Goal: Navigation & Orientation: Understand site structure

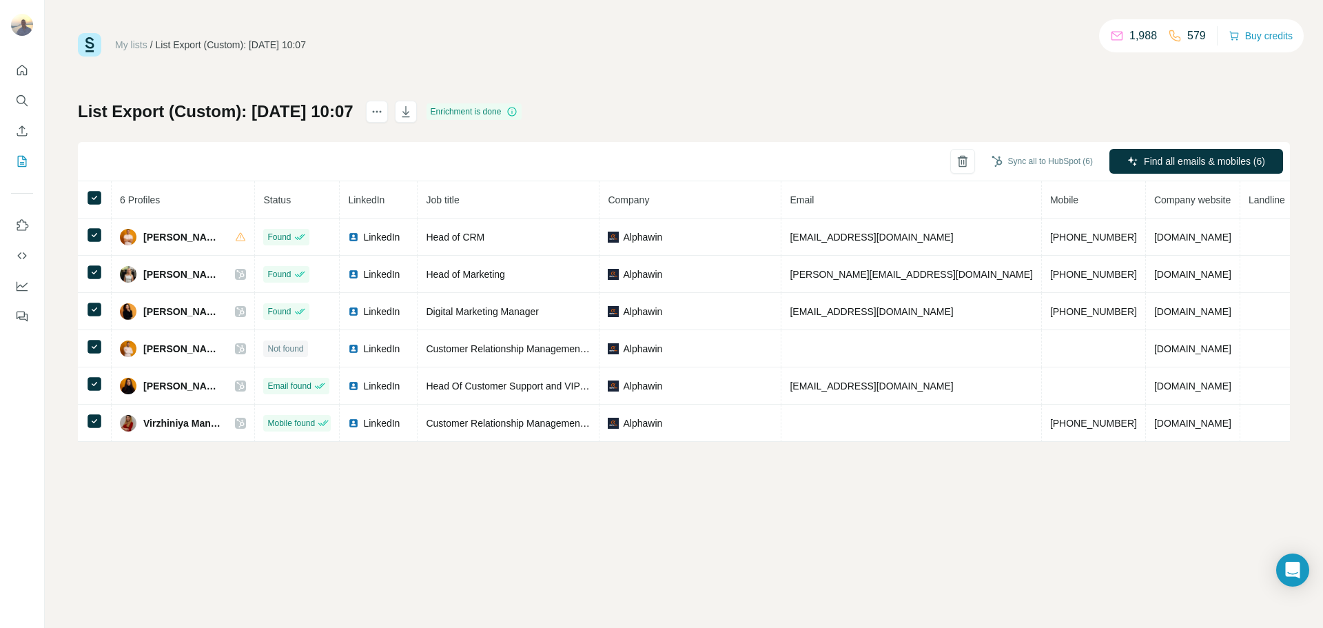
click at [478, 22] on div "My lists / List Export (Custom): 11/08/2025 10:07 1,988 579 Buy credits List Ex…" at bounding box center [684, 314] width 1278 height 628
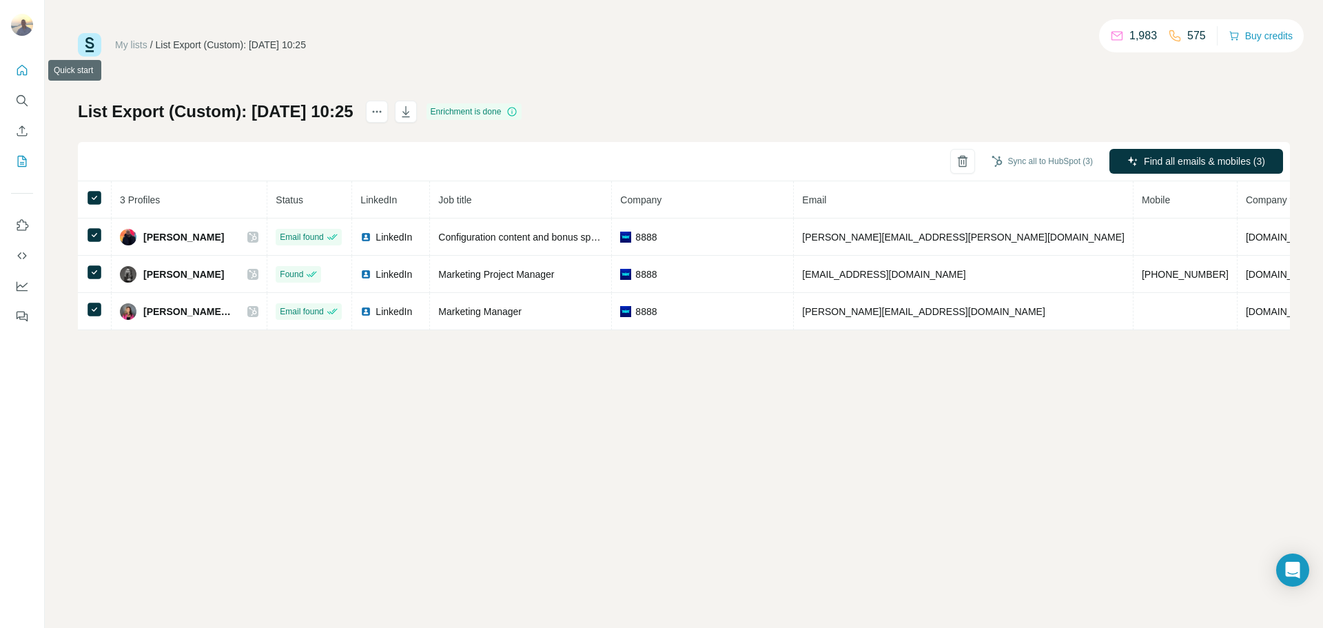
click at [17, 71] on icon "Quick start" at bounding box center [22, 70] width 14 height 14
